Goal: Task Accomplishment & Management: Use online tool/utility

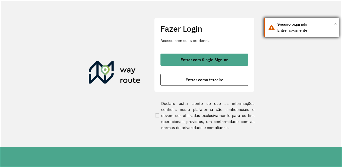
click at [335, 23] on span "×" at bounding box center [335, 24] width 3 height 8
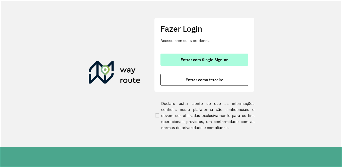
click at [217, 59] on span "Entrar com Single Sign-on" at bounding box center [205, 59] width 48 height 4
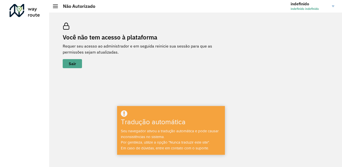
click at [335, 5] on link "indefinido indefinido indefinido" at bounding box center [314, 6] width 47 height 13
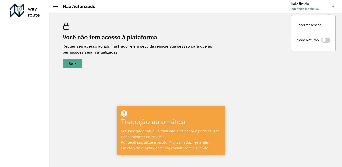
click at [238, 18] on div "Você não tem acesso à plataforma Requer seu acesso ao administrador e em seguid…" at bounding box center [196, 45] width 278 height 57
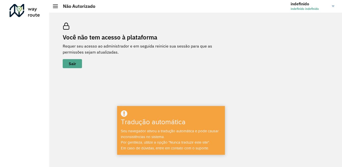
click at [62, 8] on h2 "Não Autorizado" at bounding box center [76, 7] width 37 height 6
click at [59, 8] on h2 "Não Autorizado" at bounding box center [76, 7] width 37 height 6
click at [55, 7] on div at bounding box center [55, 7] width 5 height 4
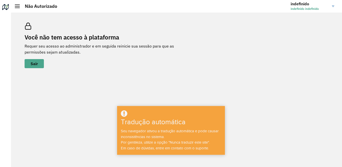
click at [111, 30] on div "Você não tem acesso à plataforma Requer seu acesso ao administrador e em seguid…" at bounding box center [100, 45] width 150 height 45
click at [17, 5] on div at bounding box center [17, 7] width 5 height 4
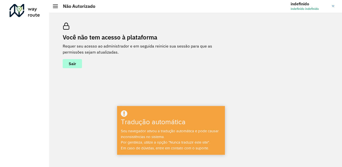
click at [73, 63] on font "Sair" at bounding box center [72, 63] width 7 height 5
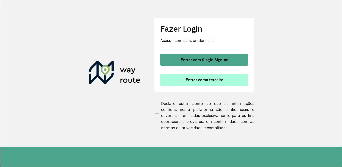
click at [201, 82] on button "Entrar como terceiro" at bounding box center [205, 79] width 88 height 12
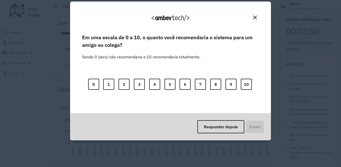
click at [255, 16] on img "Close" at bounding box center [255, 18] width 4 height 4
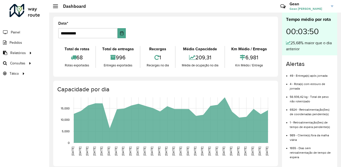
click at [332, 5] on link "Gean Gean Carlos Carvalho de Jesus" at bounding box center [312, 6] width 47 height 13
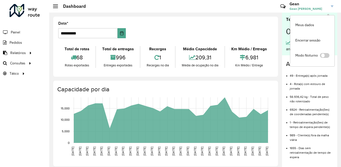
click at [162, 7] on hb-header "Dashboard Críticas? Dúvidas? Elogios? Sugestões? Entre em contato conosco! Gean…" at bounding box center [194, 6] width 291 height 13
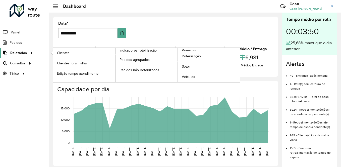
click at [15, 52] on span "Relatórios" at bounding box center [18, 52] width 17 height 5
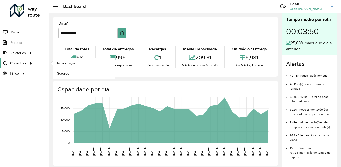
click at [20, 61] on span "Consultas" at bounding box center [18, 62] width 16 height 5
click at [63, 63] on span "Roteirização" at bounding box center [67, 62] width 20 height 5
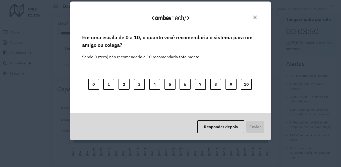
click at [254, 16] on img "Close" at bounding box center [255, 18] width 4 height 4
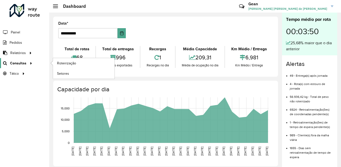
click at [19, 63] on span "Consultas" at bounding box center [18, 62] width 16 height 5
click at [54, 60] on link "Roteirização" at bounding box center [83, 63] width 61 height 10
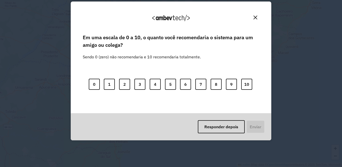
click at [258, 17] on button "Close" at bounding box center [256, 18] width 8 height 8
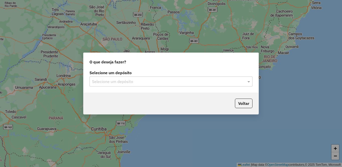
click at [172, 89] on div "Selecione um depósito Selecione um depósito" at bounding box center [171, 81] width 175 height 24
click at [170, 81] on input "text" at bounding box center [166, 82] width 148 height 6
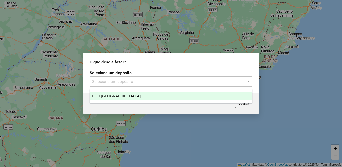
click at [122, 97] on div "CDD [GEOGRAPHIC_DATA]" at bounding box center [171, 96] width 163 height 9
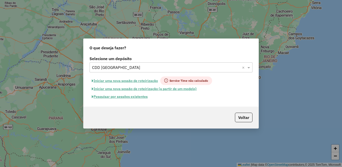
click at [128, 82] on button "Iniciar uma nova sessão de roteirização" at bounding box center [125, 80] width 71 height 9
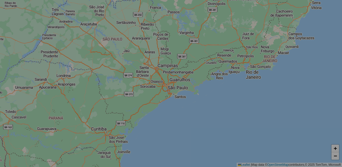
select select "*"
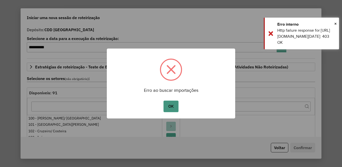
click at [171, 104] on button "OK" at bounding box center [171, 106] width 15 height 12
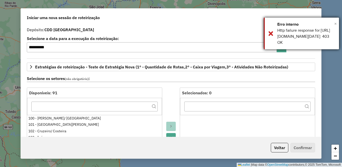
click at [336, 24] on span "×" at bounding box center [335, 24] width 3 height 6
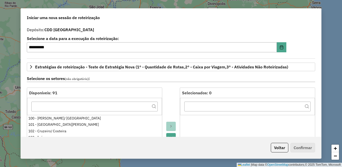
click at [271, 152] on p-footer "Voltar Confirmar" at bounding box center [292, 147] width 46 height 10
click at [278, 146] on button "Voltar" at bounding box center [280, 147] width 18 height 10
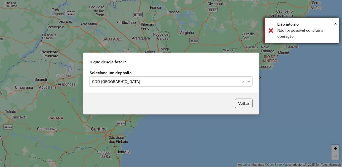
click at [332, 24] on div "Erro interno" at bounding box center [306, 24] width 58 height 6
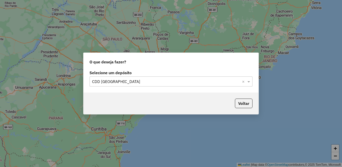
click at [137, 80] on input "text" at bounding box center [166, 82] width 148 height 6
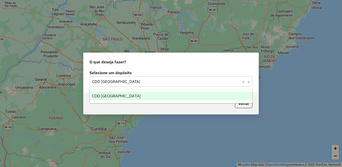
click at [137, 80] on input "text" at bounding box center [166, 82] width 148 height 6
click at [252, 110] on div "Voltar" at bounding box center [171, 103] width 175 height 22
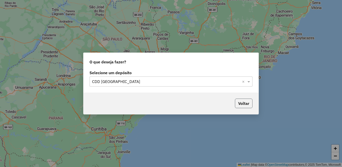
click at [242, 103] on button "Voltar" at bounding box center [244, 103] width 18 height 10
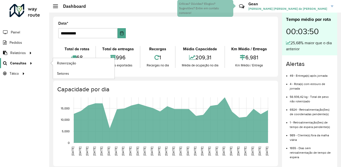
click at [19, 63] on span "Consultas" at bounding box center [18, 62] width 16 height 5
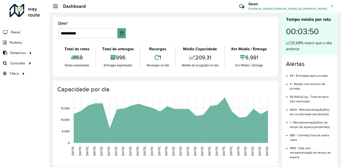
click at [67, 74] on div "**********" at bounding box center [165, 47] width 224 height 60
click at [21, 63] on span "Consultas" at bounding box center [18, 62] width 16 height 5
click at [66, 73] on span "Setores" at bounding box center [63, 73] width 12 height 5
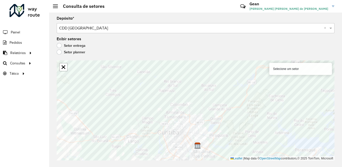
click at [59, 52] on label "Setor planner" at bounding box center [71, 51] width 29 height 5
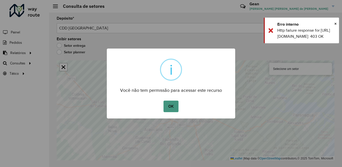
click at [172, 104] on button "OK" at bounding box center [171, 106] width 15 height 12
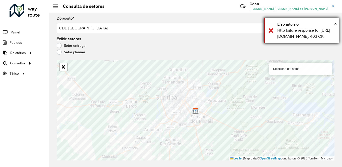
click at [331, 23] on div "Erro interno" at bounding box center [306, 24] width 58 height 6
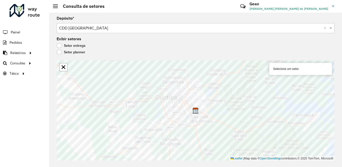
click at [58, 44] on label "Setor entrega" at bounding box center [71, 45] width 29 height 5
